Goal: Transaction & Acquisition: Purchase product/service

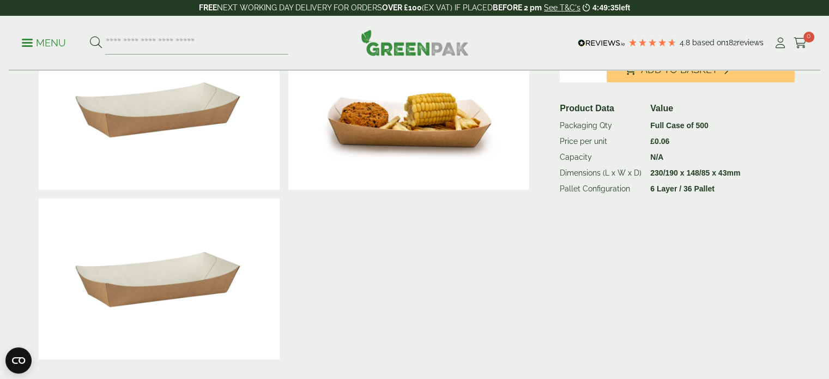
scroll to position [254, 0]
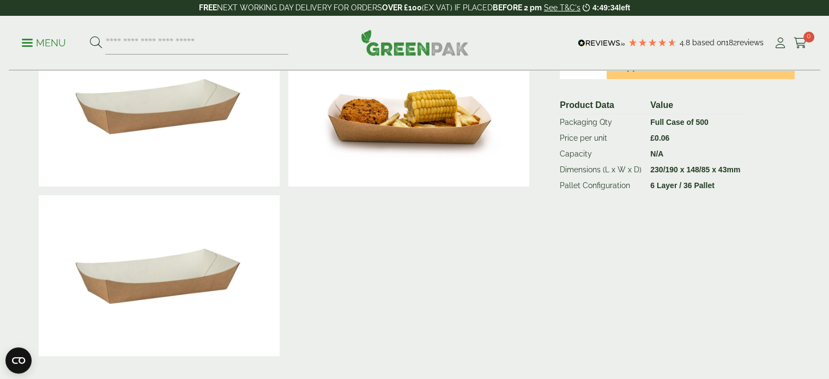
click at [484, 346] on div at bounding box center [284, 106] width 500 height 508
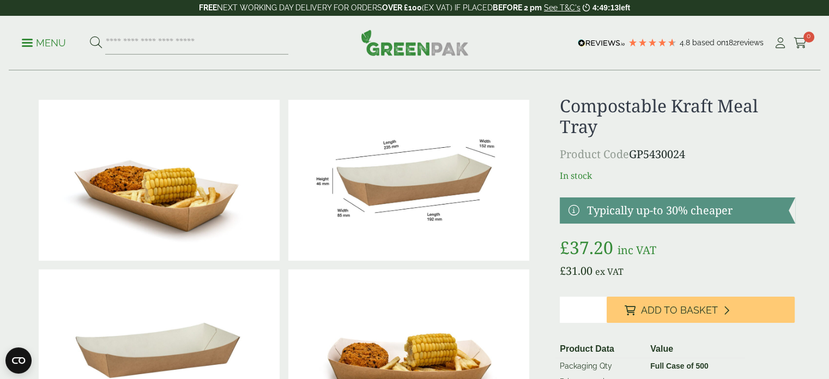
scroll to position [9, 0]
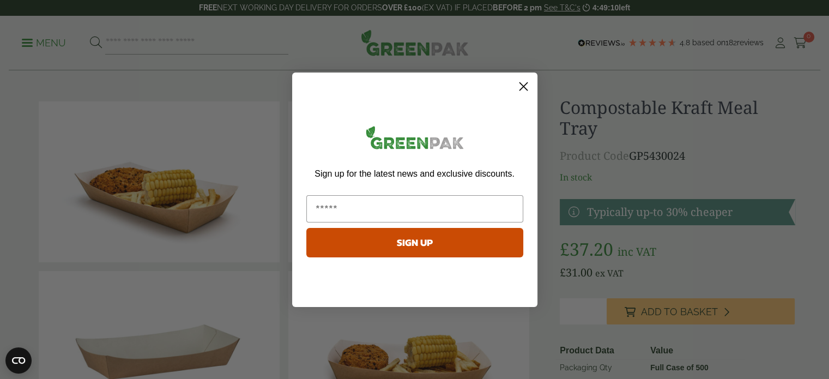
click at [523, 85] on icon "Close dialog" at bounding box center [523, 86] width 8 height 8
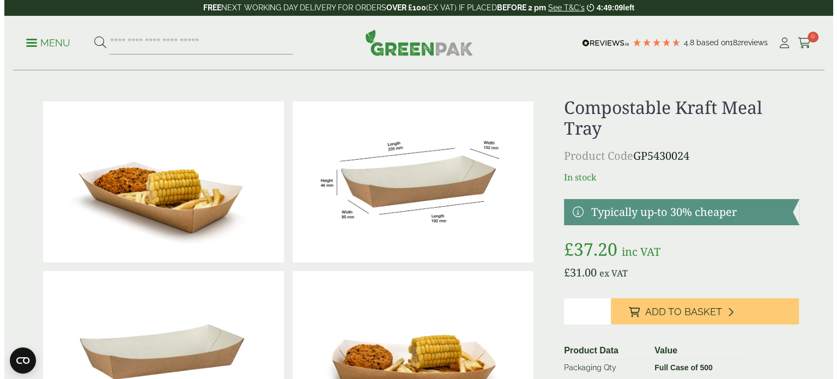
scroll to position [0, 0]
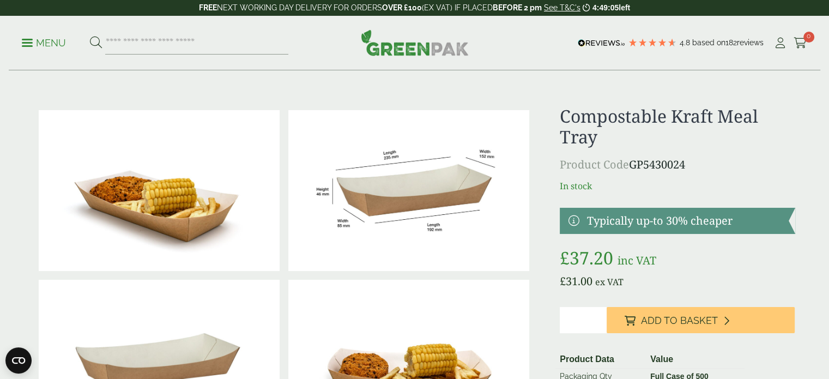
click at [23, 41] on p "Menu" at bounding box center [44, 43] width 44 height 13
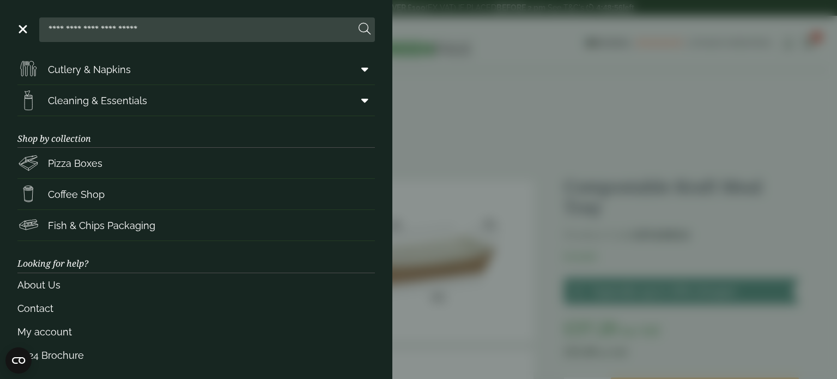
scroll to position [161, 0]
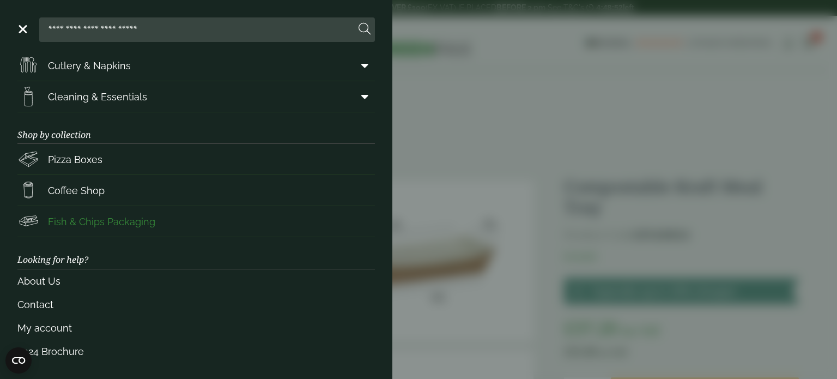
click at [108, 221] on span "Fish & Chips Packaging" at bounding box center [101, 221] width 107 height 15
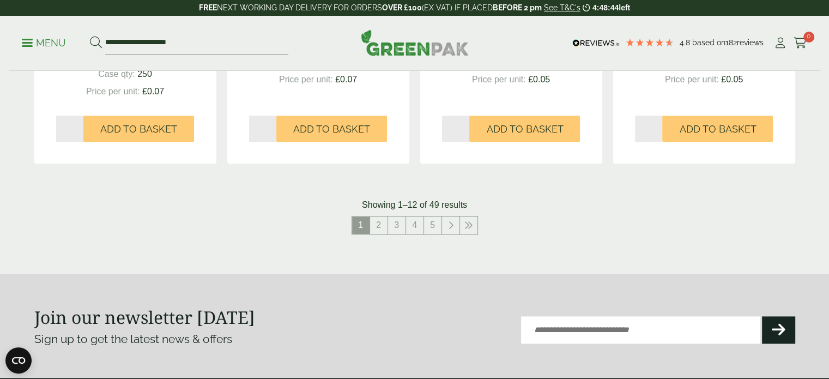
scroll to position [1175, 0]
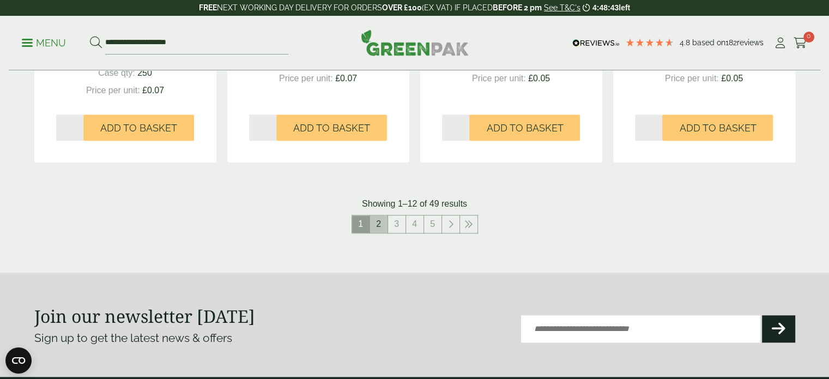
click at [383, 222] on link "2" at bounding box center [378, 223] width 17 height 17
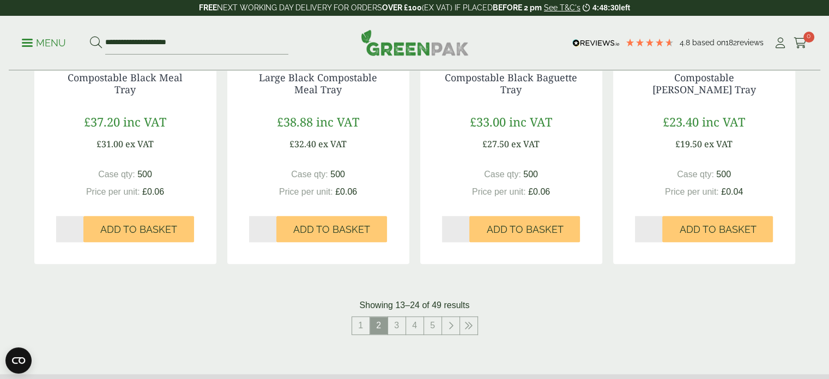
scroll to position [1109, 0]
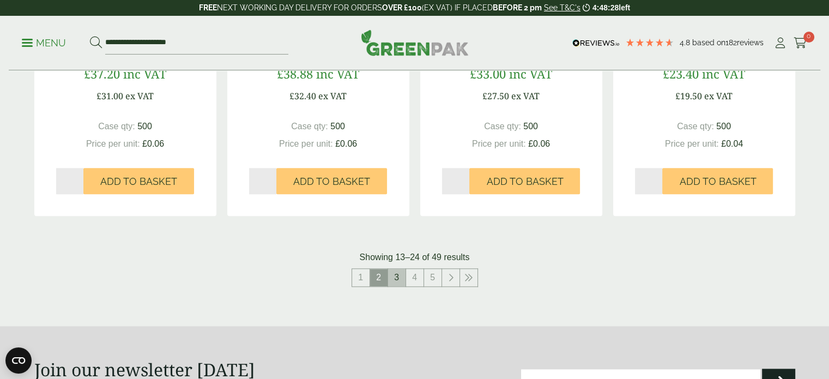
click at [395, 277] on link "3" at bounding box center [396, 277] width 17 height 17
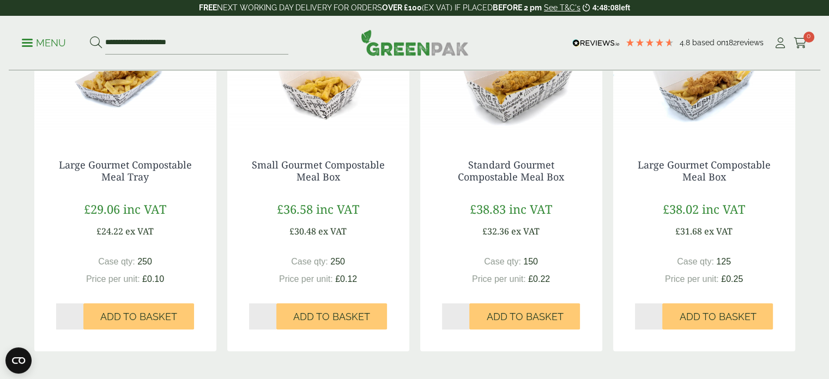
scroll to position [1060, 0]
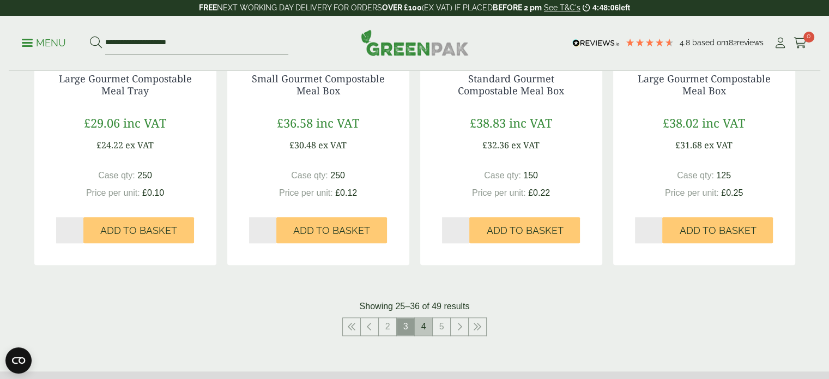
click at [421, 327] on link "4" at bounding box center [423, 326] width 17 height 17
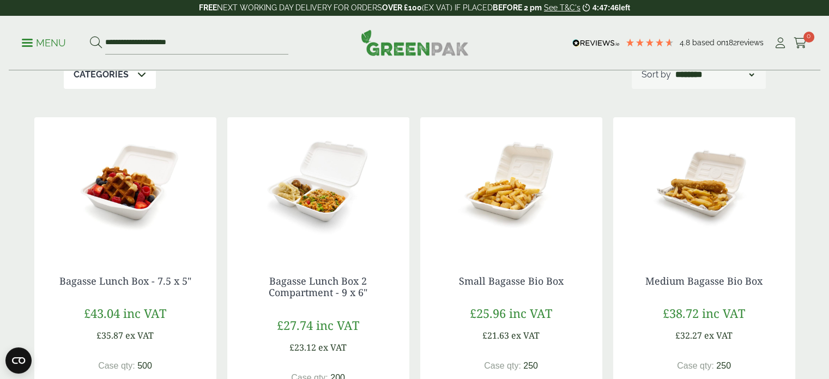
scroll to position [141, 0]
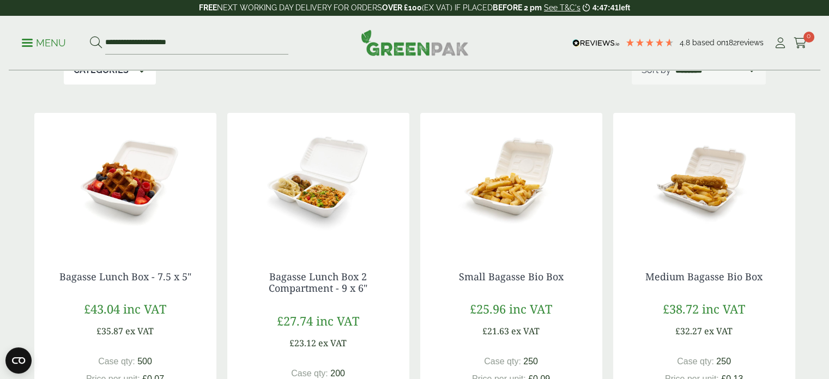
click at [120, 202] on img at bounding box center [125, 181] width 182 height 136
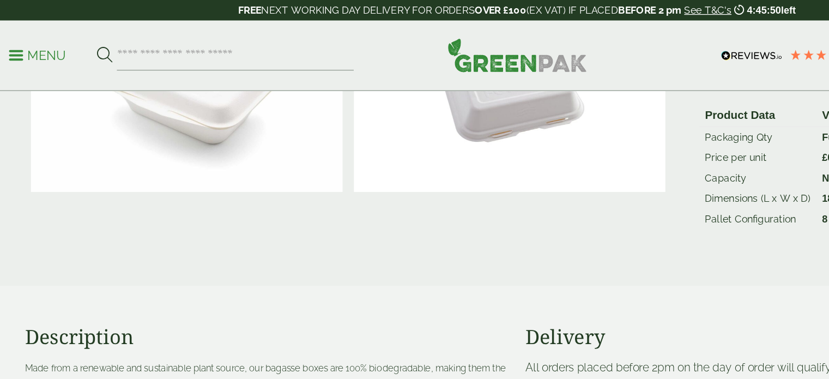
scroll to position [209, 0]
